Goal: Task Accomplishment & Management: Manage account settings

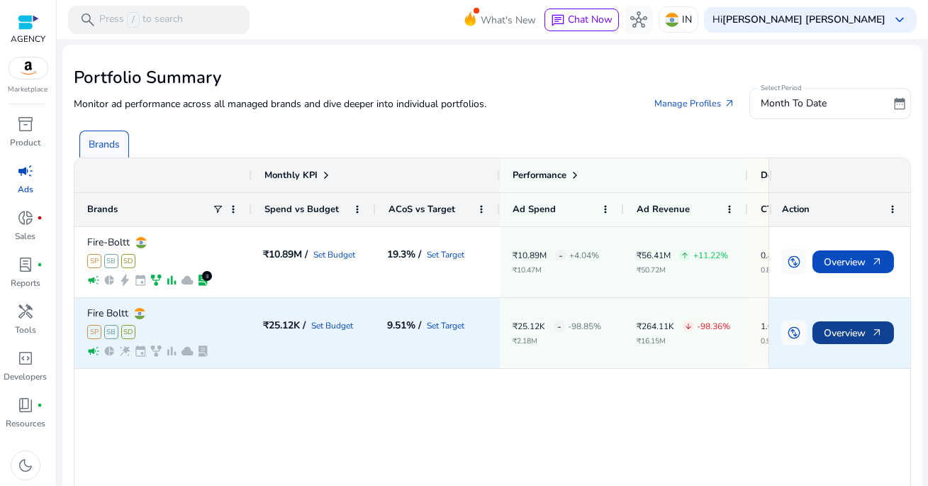
click at [832, 332] on span "Overview arrow_outward" at bounding box center [853, 332] width 59 height 29
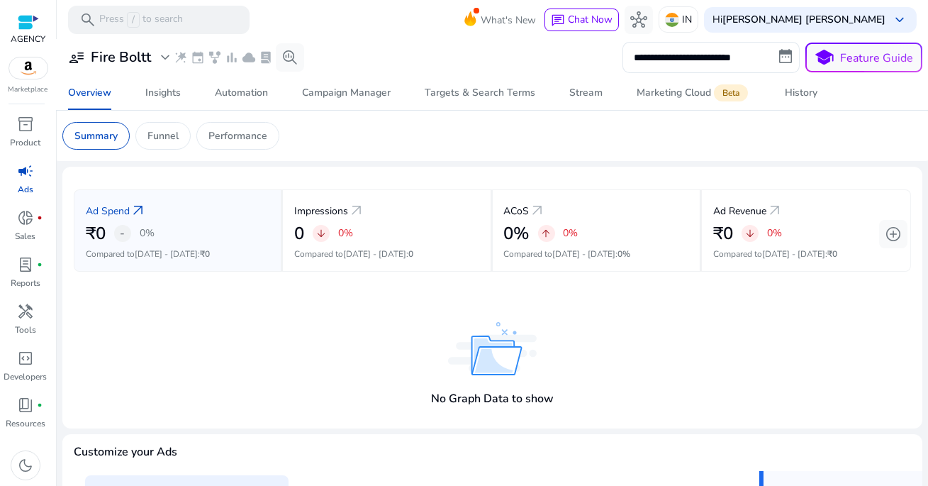
click at [30, 172] on span "campaign" at bounding box center [25, 170] width 17 height 17
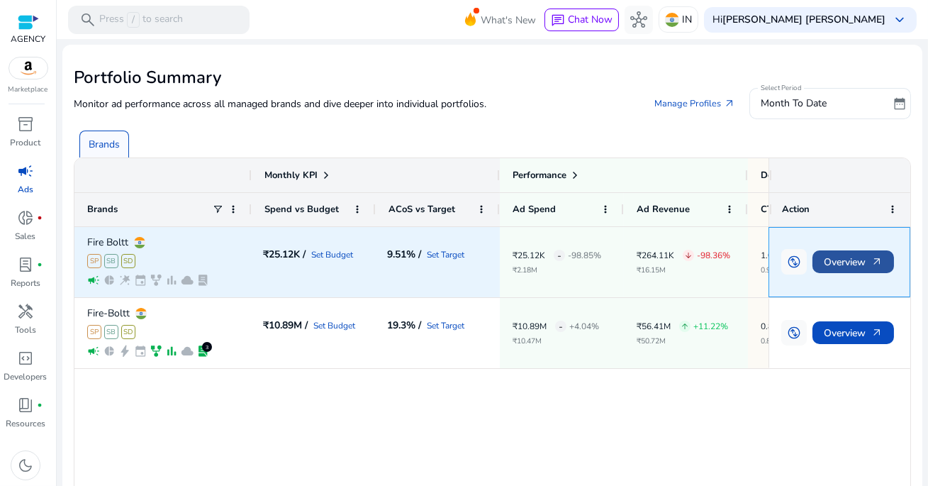
click at [830, 263] on span "Overview arrow_outward" at bounding box center [853, 261] width 59 height 29
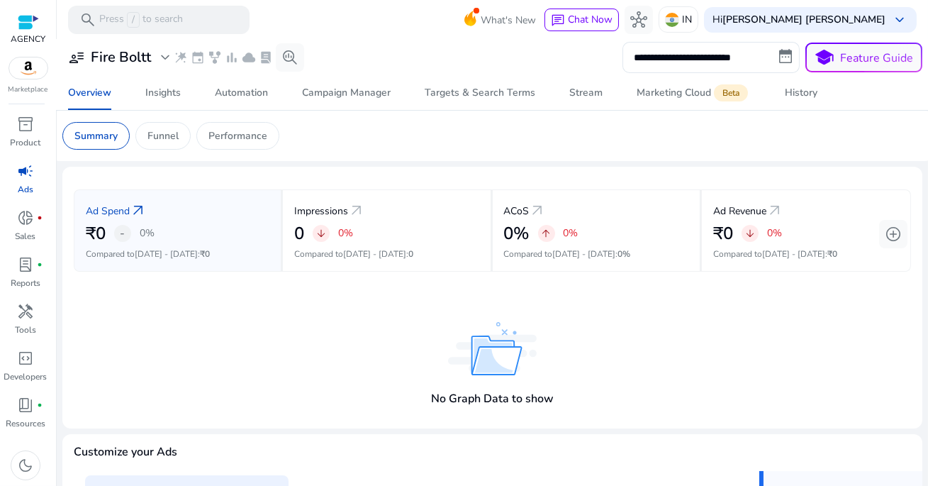
click at [26, 175] on span "campaign" at bounding box center [25, 170] width 17 height 17
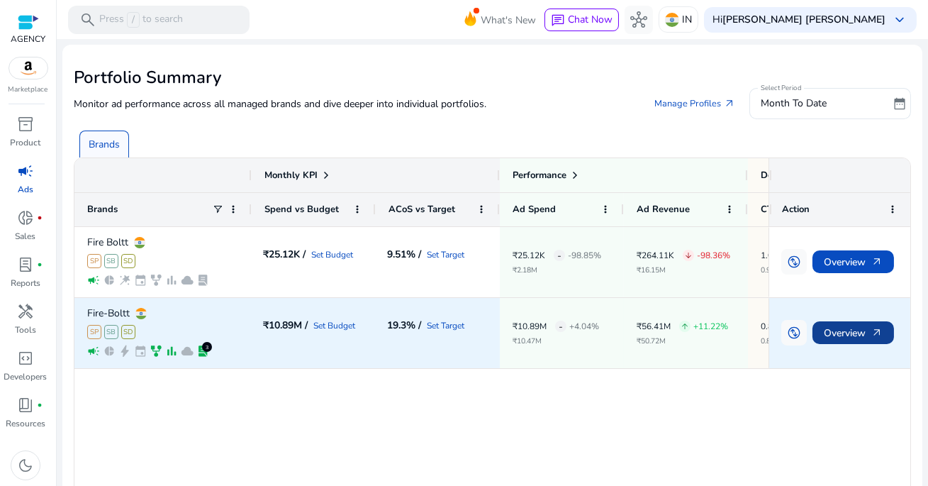
click at [842, 339] on span "Overview arrow_outward" at bounding box center [853, 332] width 59 height 29
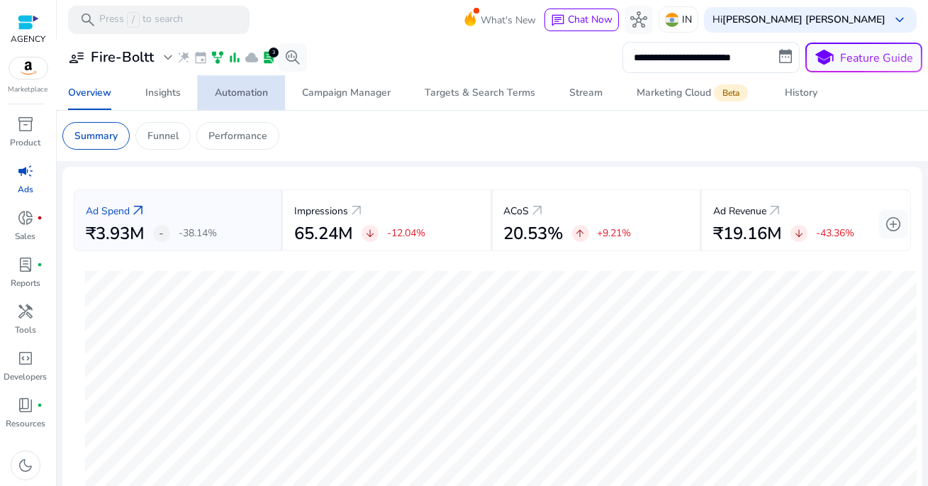
click at [232, 96] on div "Automation" at bounding box center [241, 93] width 53 height 10
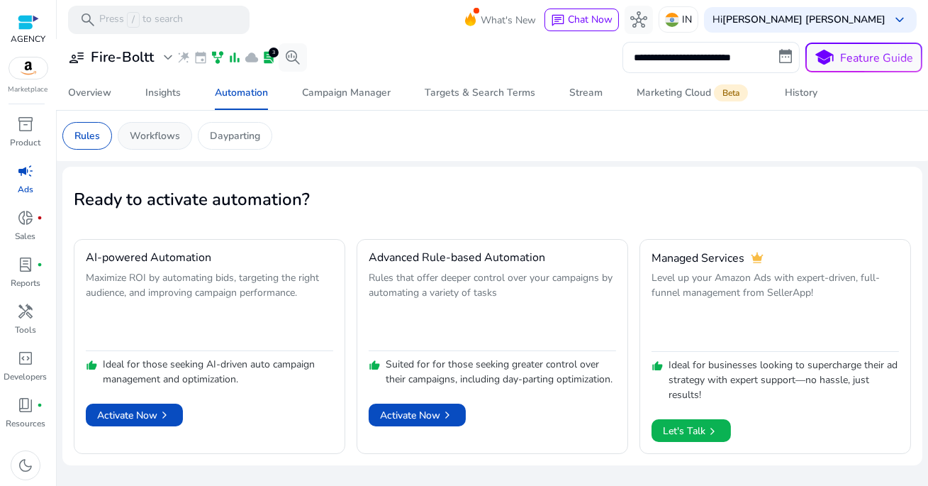
click at [164, 137] on p "Workflows" at bounding box center [155, 135] width 50 height 15
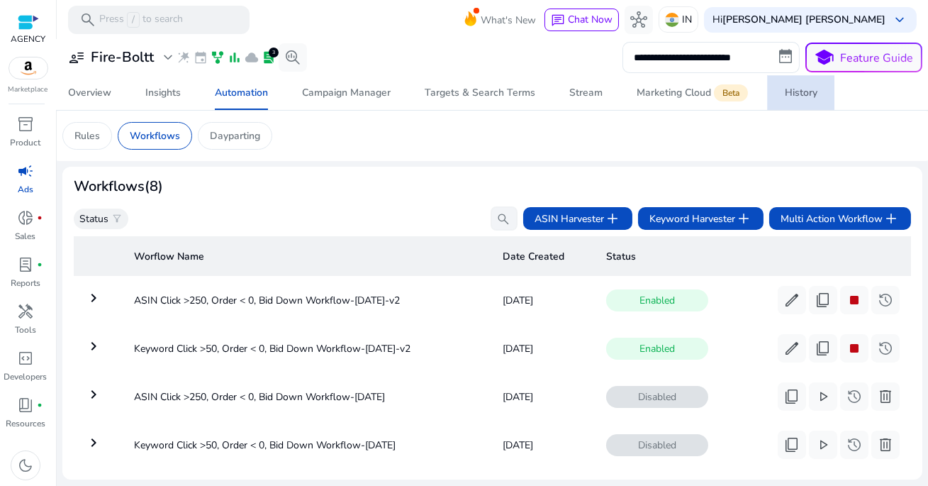
click at [797, 88] on div "History" at bounding box center [801, 93] width 33 height 10
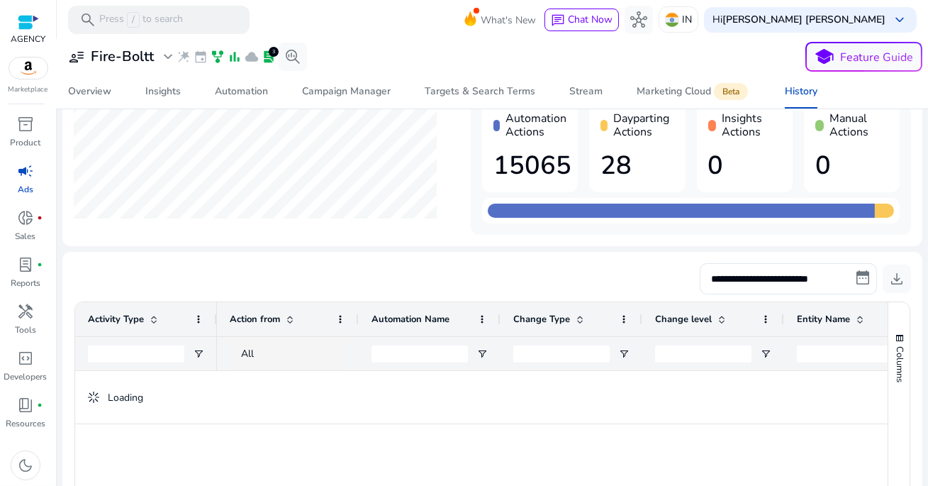
scroll to position [146, 0]
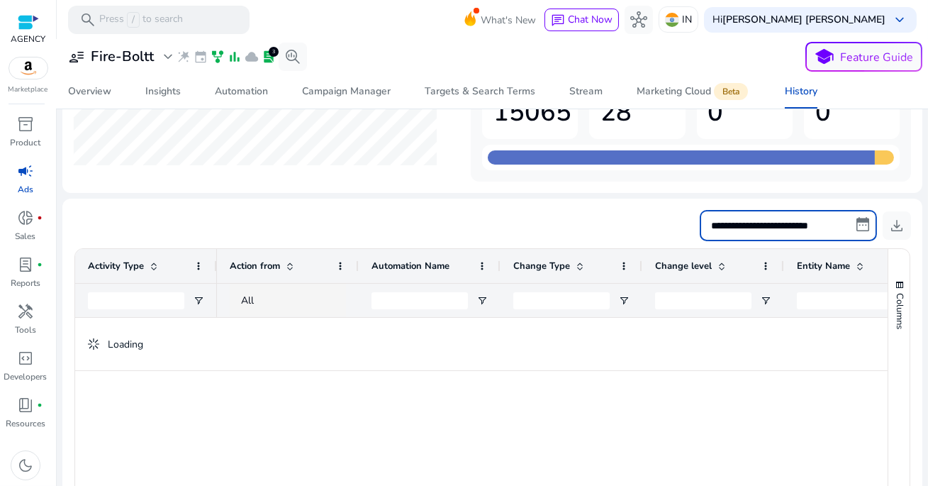
click at [748, 222] on input "**********" at bounding box center [788, 225] width 177 height 31
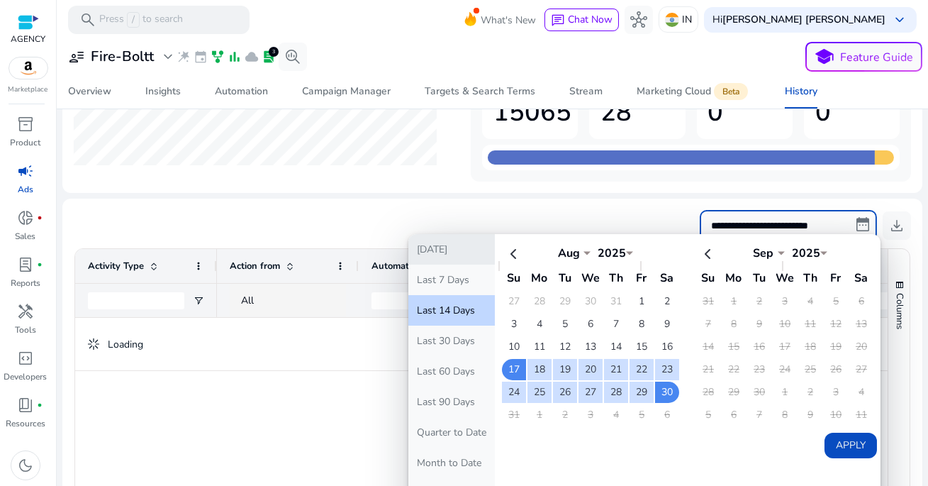
click at [454, 250] on button "[DATE]" at bounding box center [451, 249] width 87 height 30
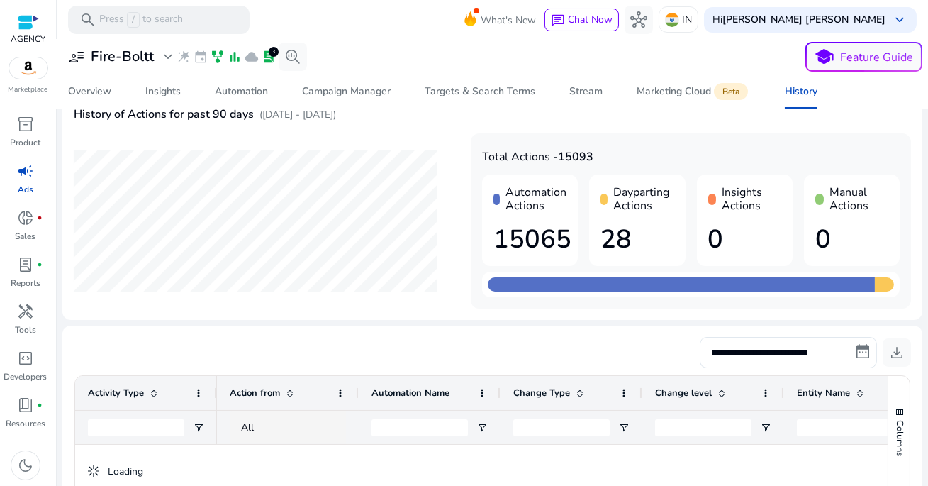
scroll to position [21, 0]
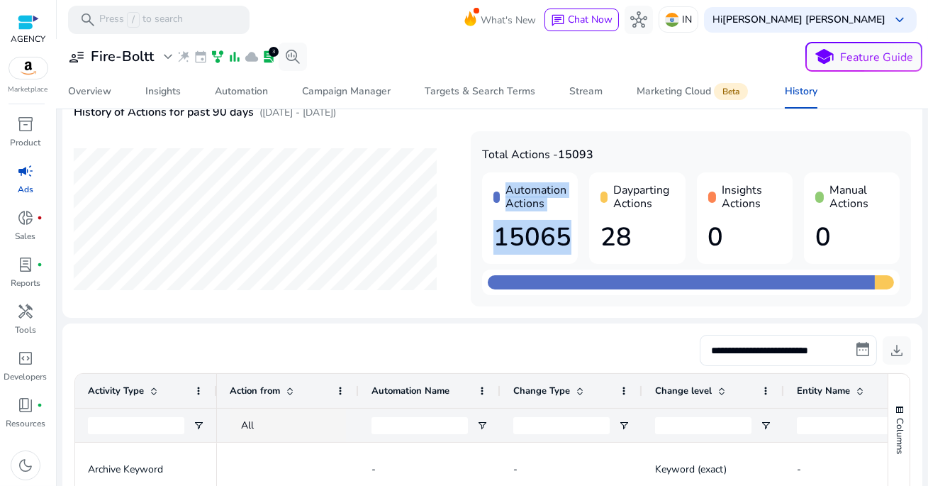
drag, startPoint x: 506, startPoint y: 187, endPoint x: 574, endPoint y: 228, distance: 78.6
click at [574, 228] on div "Automation Actions 15065" at bounding box center [530, 218] width 96 height 92
click at [636, 223] on h1 "28" at bounding box center [637, 237] width 73 height 30
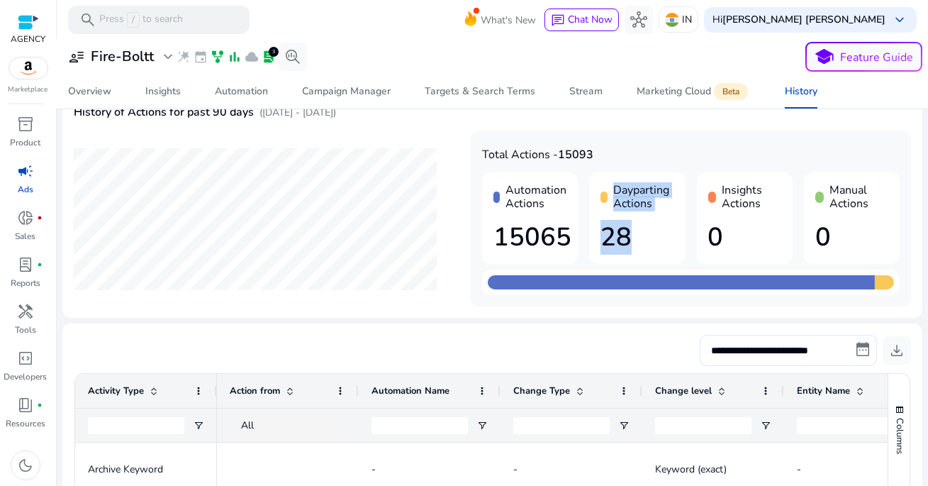
drag, startPoint x: 612, startPoint y: 189, endPoint x: 671, endPoint y: 246, distance: 82.7
click at [672, 246] on div "Dayparting Actions 28" at bounding box center [637, 218] width 96 height 92
click at [671, 246] on div "Dayparting Actions 28" at bounding box center [637, 218] width 96 height 92
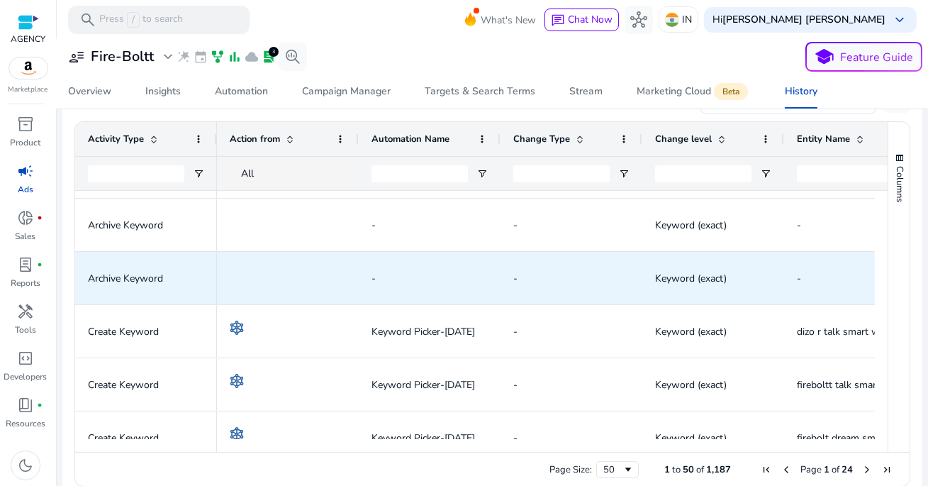
scroll to position [0, 0]
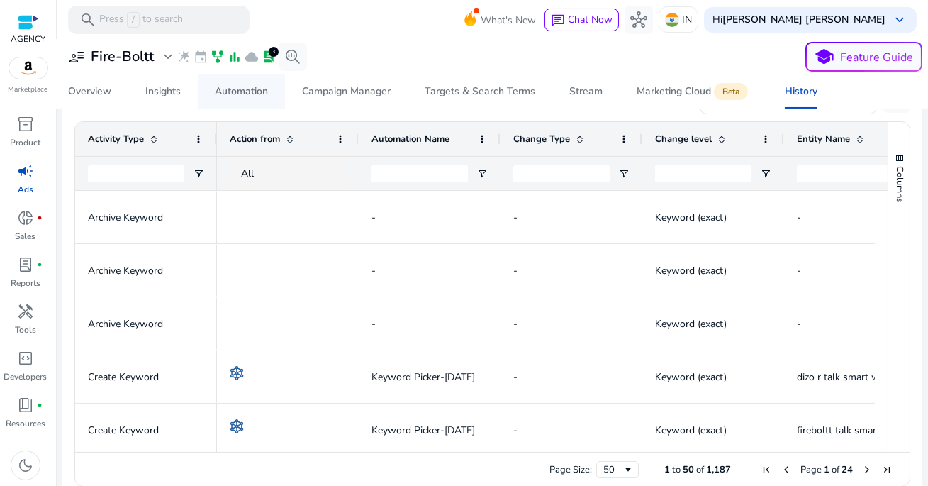
click at [233, 87] on div "Automation" at bounding box center [241, 92] width 53 height 10
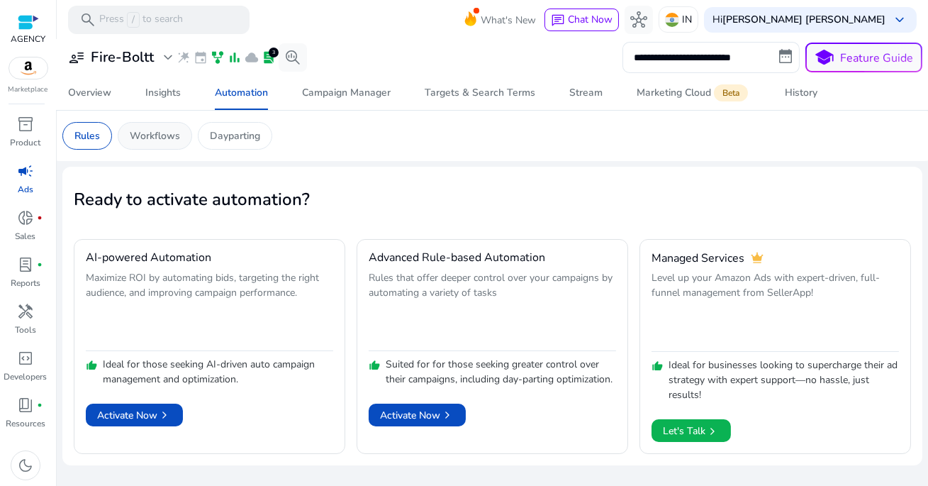
click at [177, 130] on p "Workflows" at bounding box center [155, 135] width 50 height 15
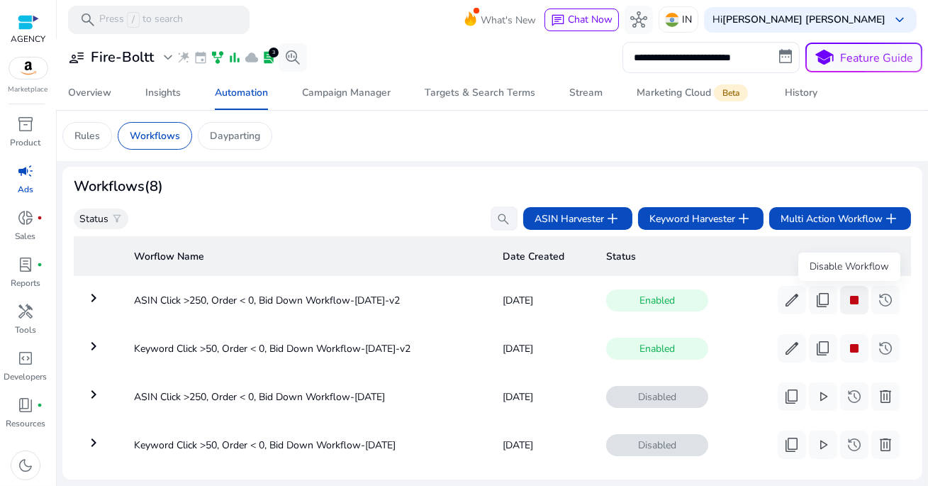
click at [849, 300] on span "stop" at bounding box center [854, 299] width 17 height 17
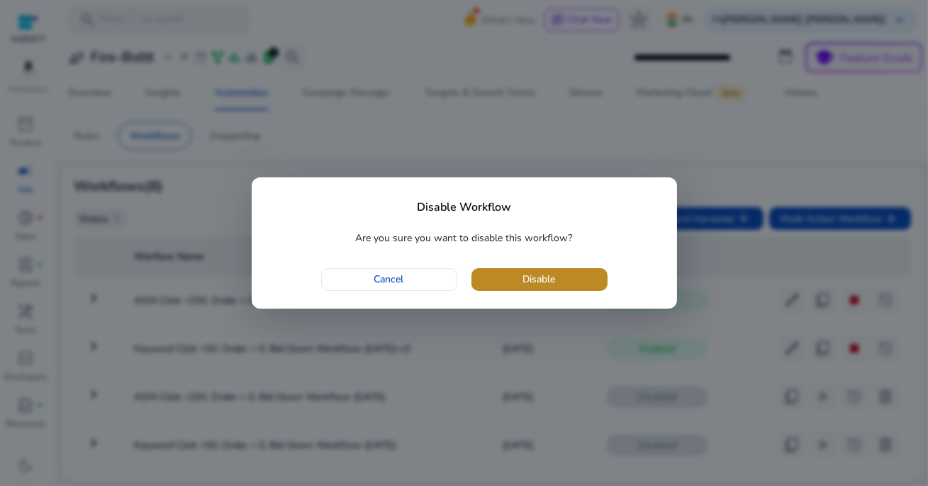
click at [589, 280] on span "button" at bounding box center [540, 279] width 136 height 34
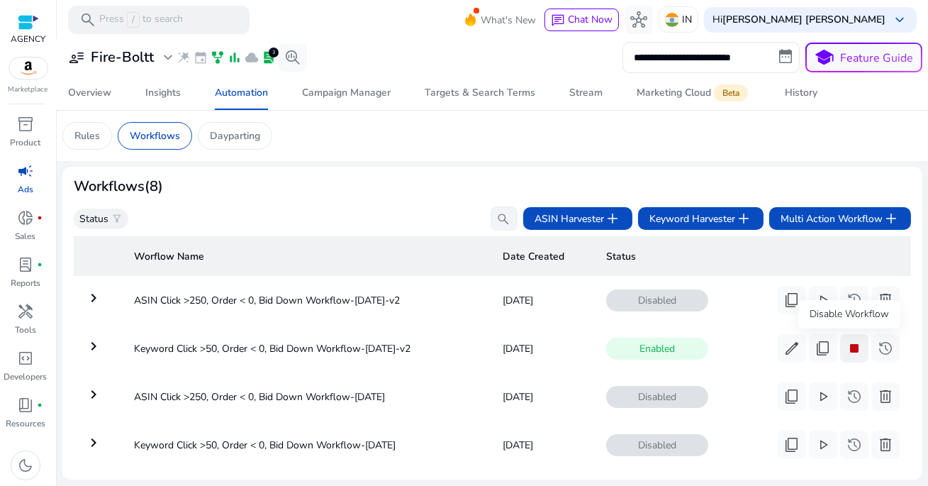
click at [849, 350] on span "stop" at bounding box center [854, 348] width 17 height 17
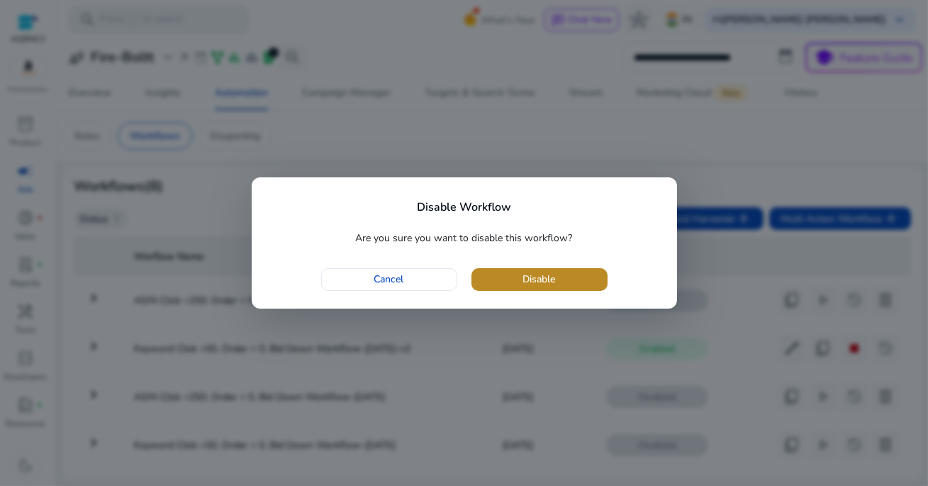
click at [600, 280] on span "button" at bounding box center [540, 279] width 136 height 34
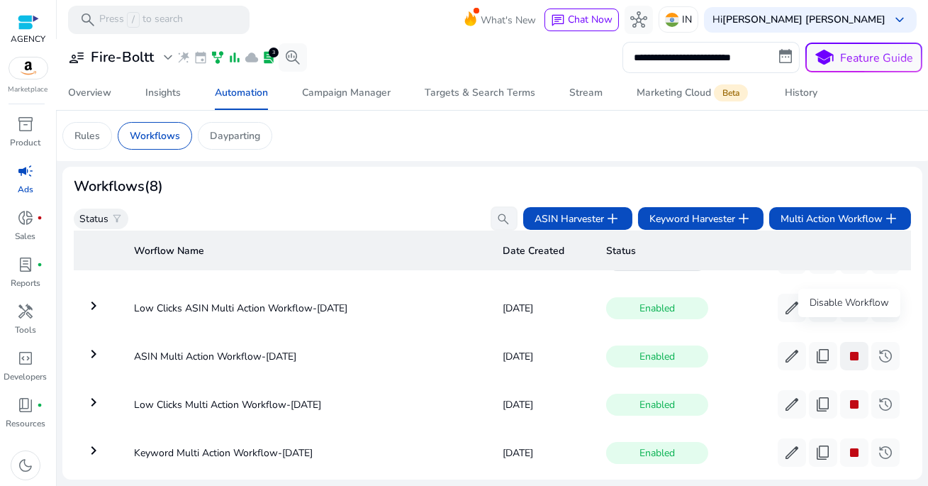
scroll to position [184, 0]
click at [849, 309] on span "stop" at bounding box center [854, 308] width 17 height 17
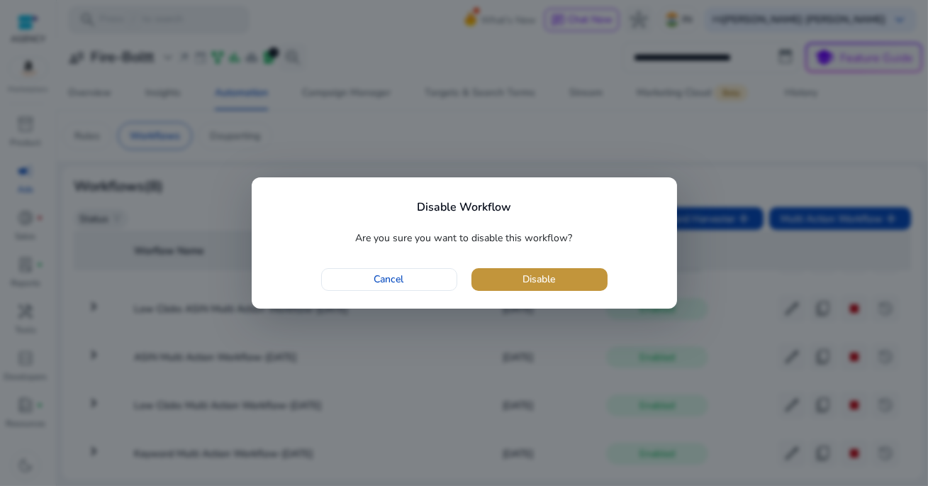
click at [591, 277] on span "button" at bounding box center [540, 279] width 136 height 34
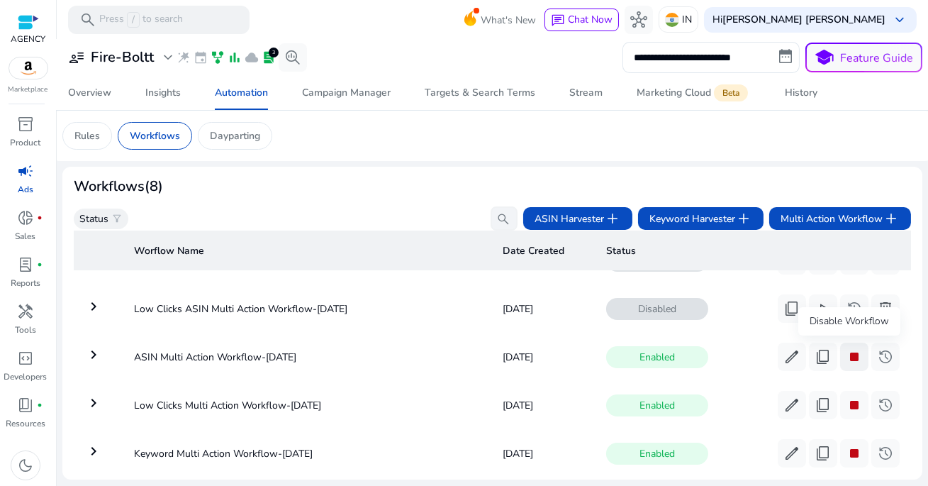
click at [850, 355] on span "stop" at bounding box center [854, 356] width 17 height 17
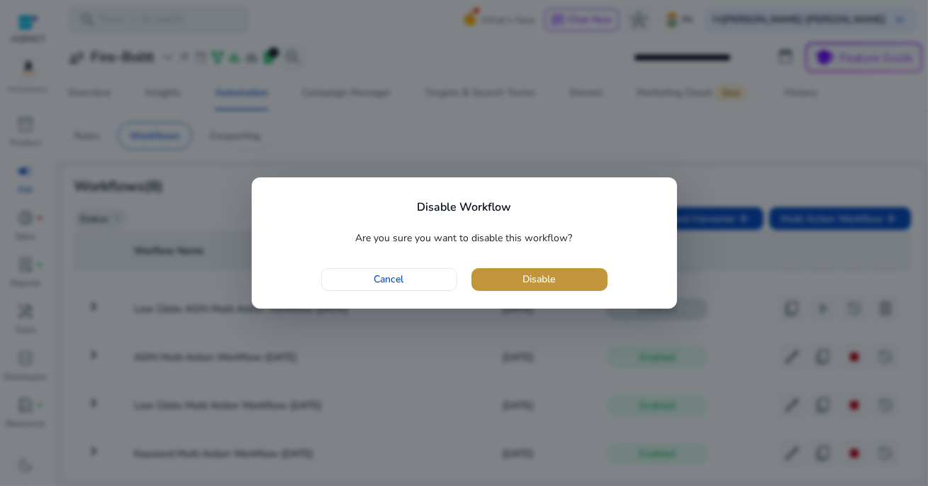
click at [576, 284] on span "button" at bounding box center [540, 279] width 136 height 34
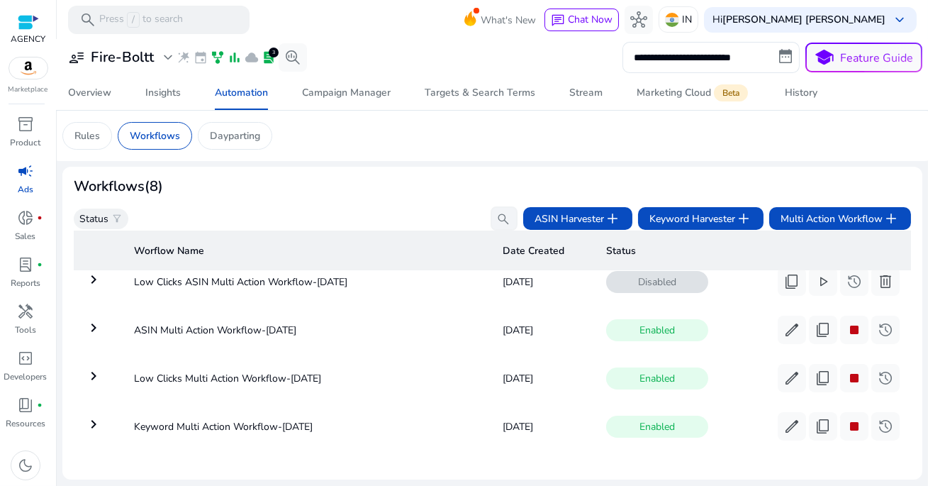
scroll to position [213, 0]
click at [846, 375] on span "stop" at bounding box center [854, 376] width 17 height 17
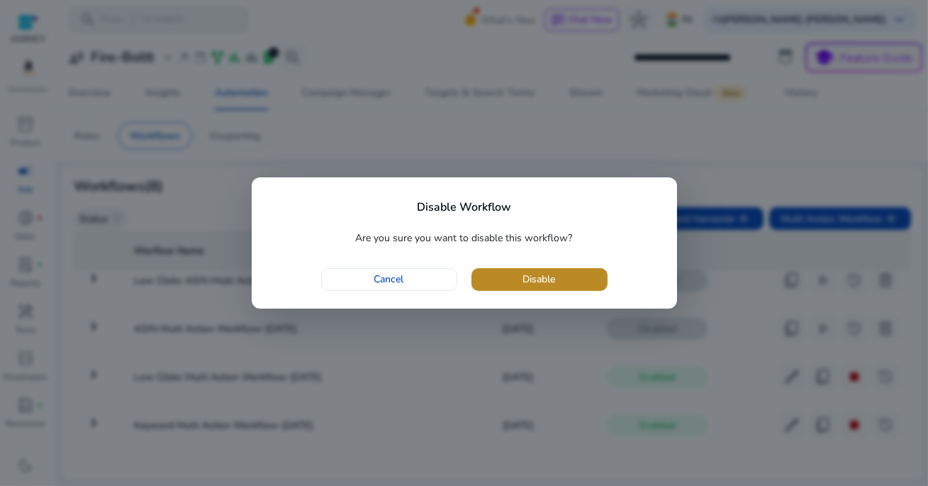
click at [574, 282] on span "button" at bounding box center [540, 279] width 136 height 34
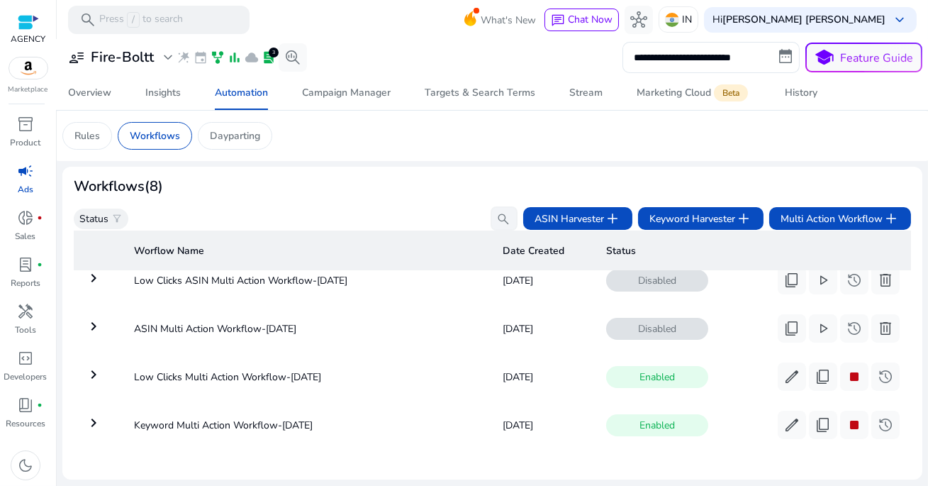
scroll to position [223, 0]
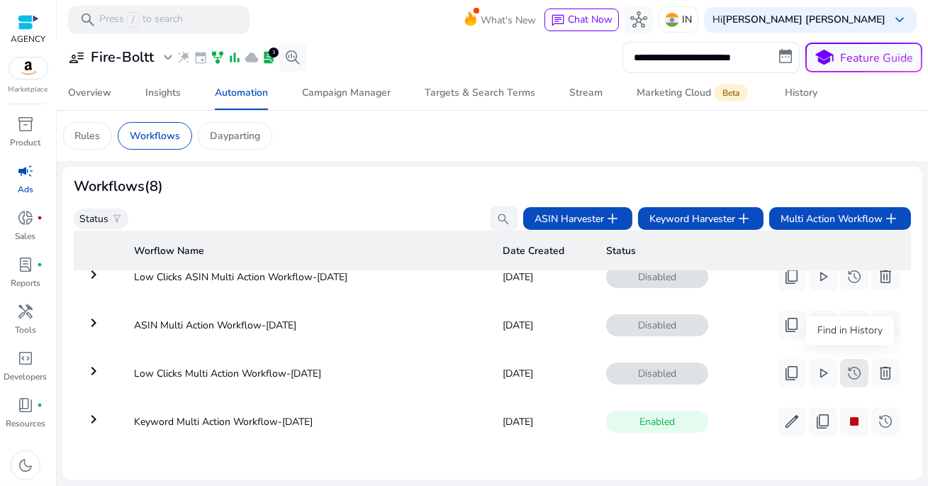
click at [852, 366] on span "history" at bounding box center [854, 372] width 17 height 17
click at [854, 413] on span "stop" at bounding box center [854, 421] width 17 height 17
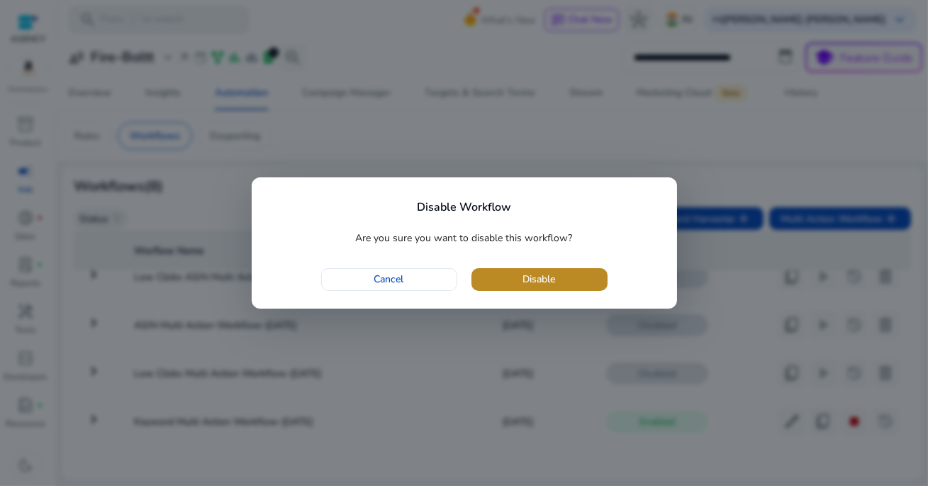
click at [601, 283] on span "button" at bounding box center [540, 279] width 136 height 34
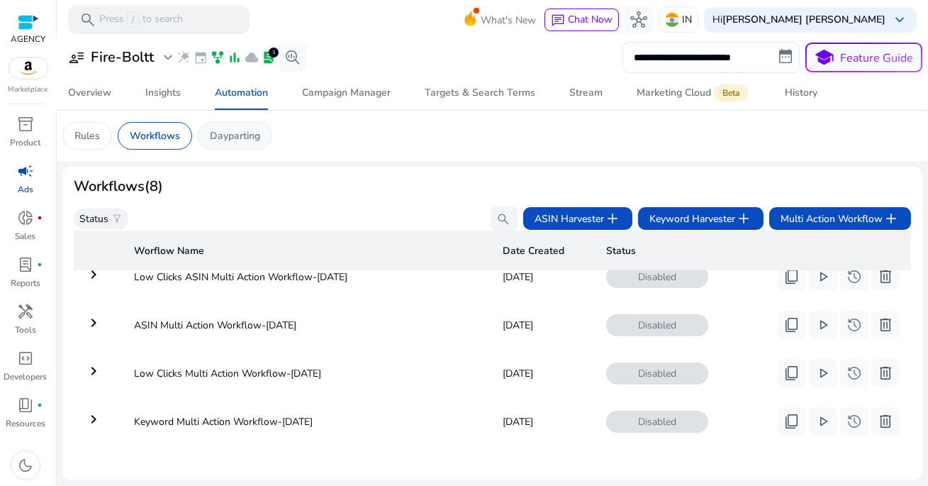
click at [242, 134] on p "Dayparting" at bounding box center [235, 135] width 50 height 15
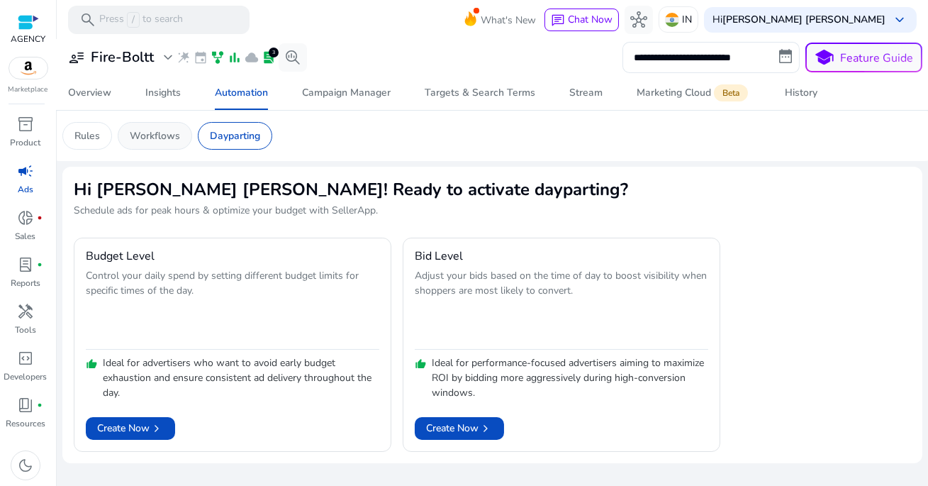
click at [165, 126] on div "Workflows" at bounding box center [155, 136] width 74 height 28
